Goal: Check status

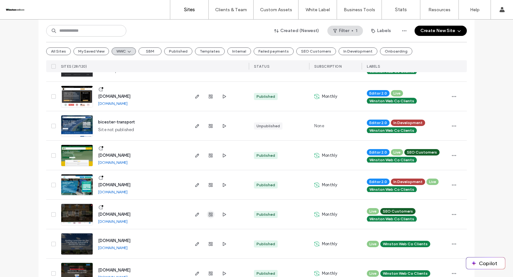
click at [209, 213] on use "button" at bounding box center [211, 215] width 4 height 4
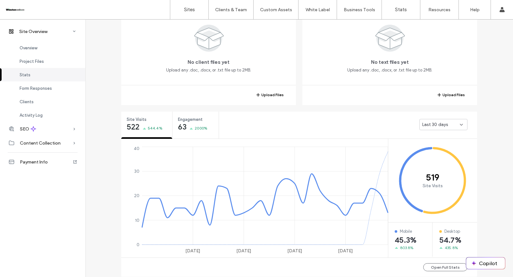
scroll to position [148, 0]
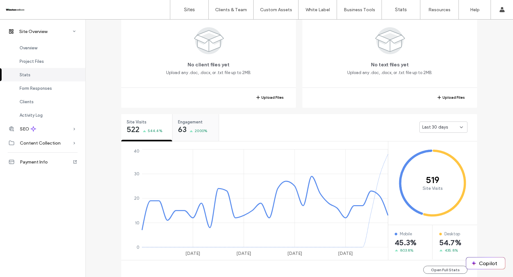
click at [192, 126] on div "63 2000%" at bounding box center [193, 130] width 30 height 8
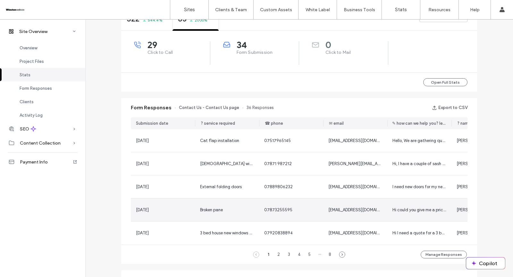
scroll to position [261, 0]
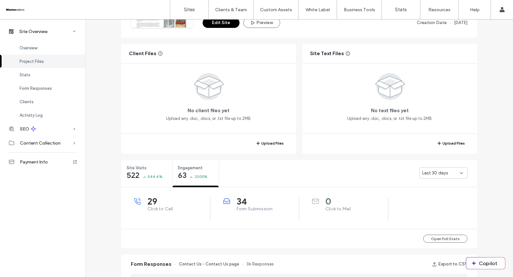
scroll to position [82, 0]
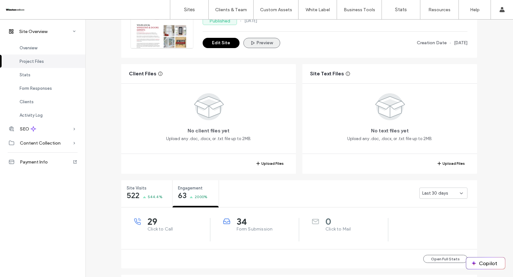
click at [258, 43] on button "Preview" at bounding box center [261, 43] width 37 height 10
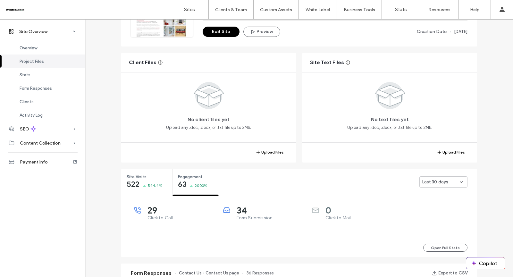
scroll to position [106, 0]
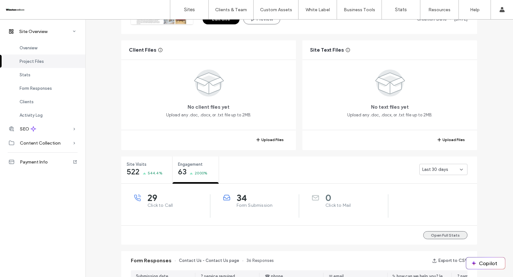
click at [442, 234] on button "Open Full Stats" at bounding box center [445, 235] width 44 height 8
